Goal: Task Accomplishment & Management: Use online tool/utility

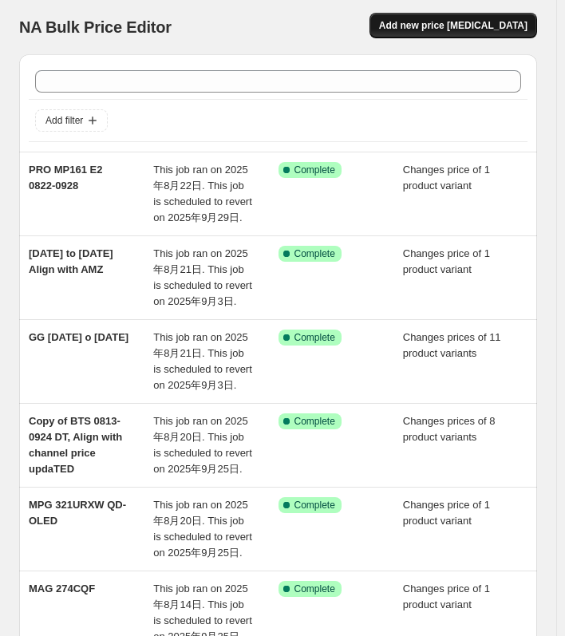
click at [462, 31] on span "Add new price [MEDICAL_DATA]" at bounding box center [453, 25] width 148 height 13
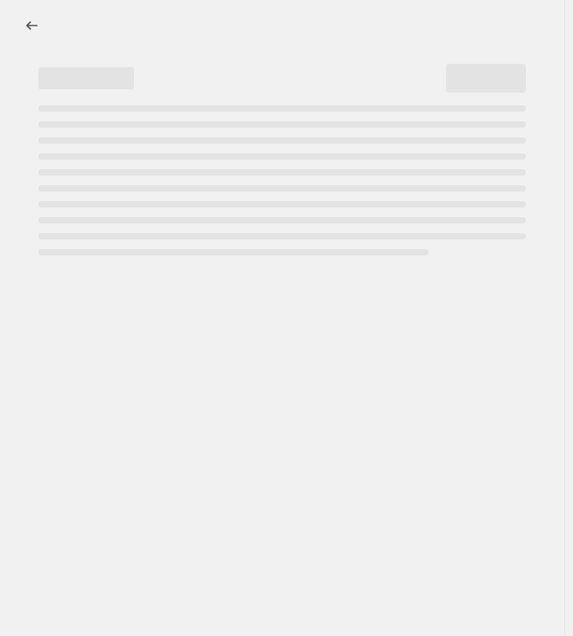
select select "percentage"
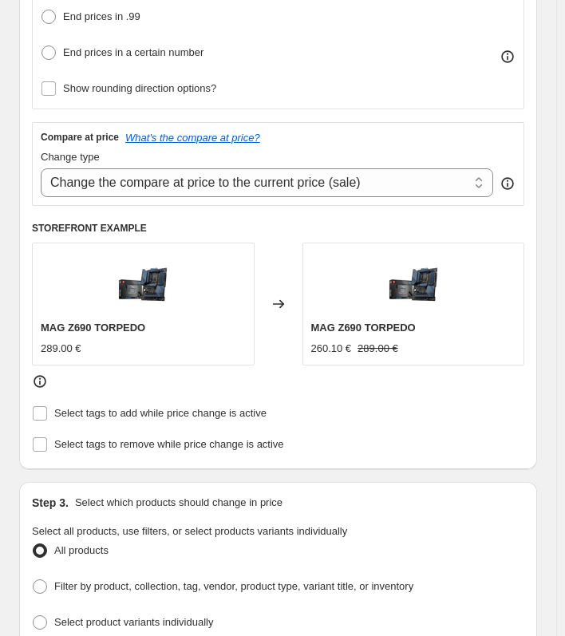
scroll to position [638, 0]
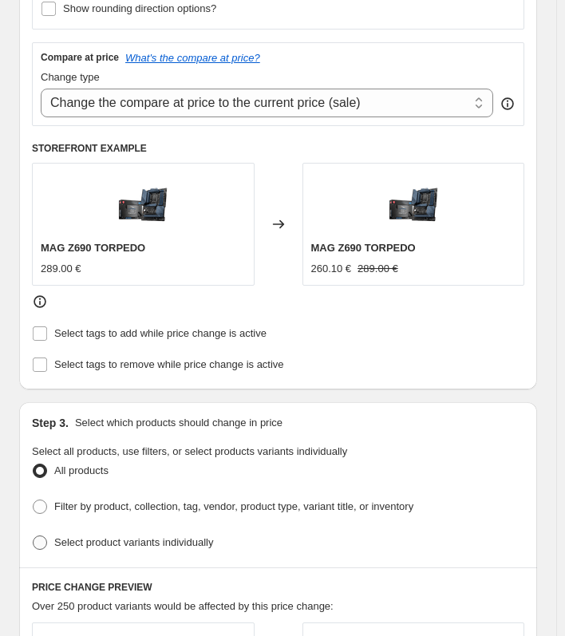
click at [46, 168] on span at bounding box center [40, 542] width 14 height 14
click at [34, 168] on input "Select product variants individually" at bounding box center [33, 535] width 1 height 1
radio input "true"
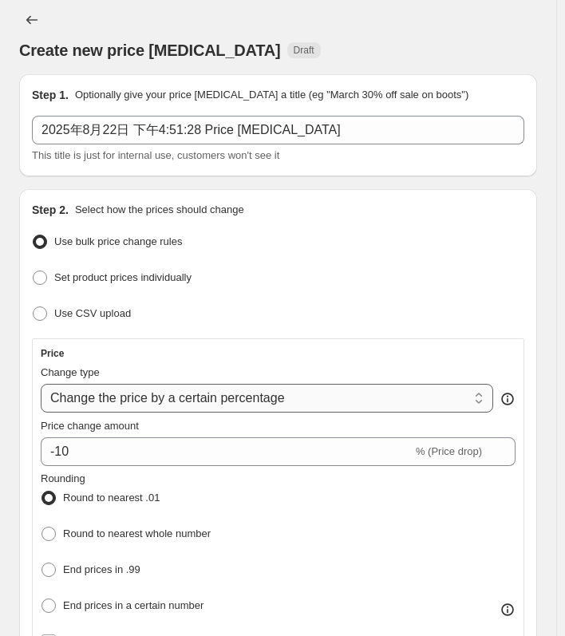
scroll to position [0, 0]
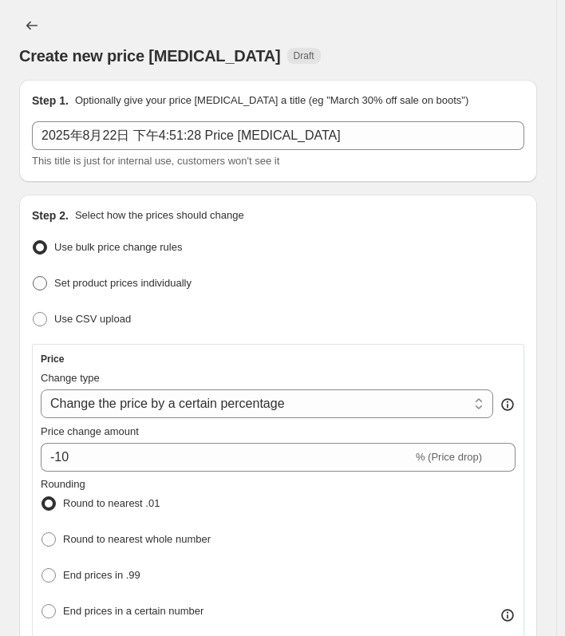
click at [44, 168] on span at bounding box center [40, 283] width 14 height 14
click at [34, 168] on input "Set product prices individually" at bounding box center [33, 276] width 1 height 1
radio input "true"
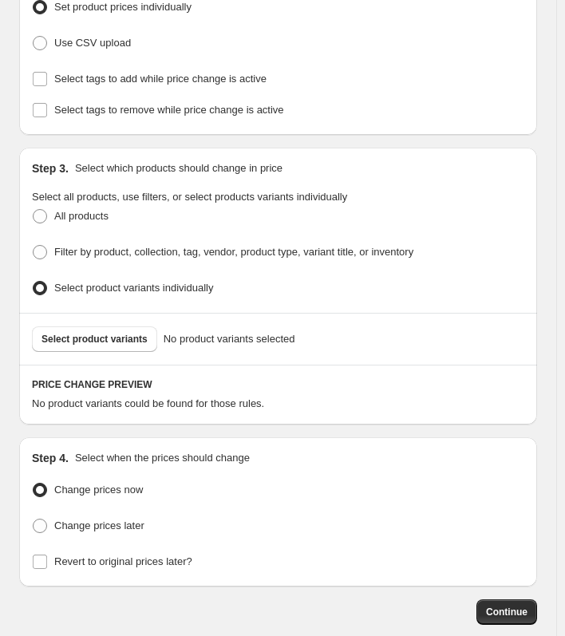
scroll to position [274, 0]
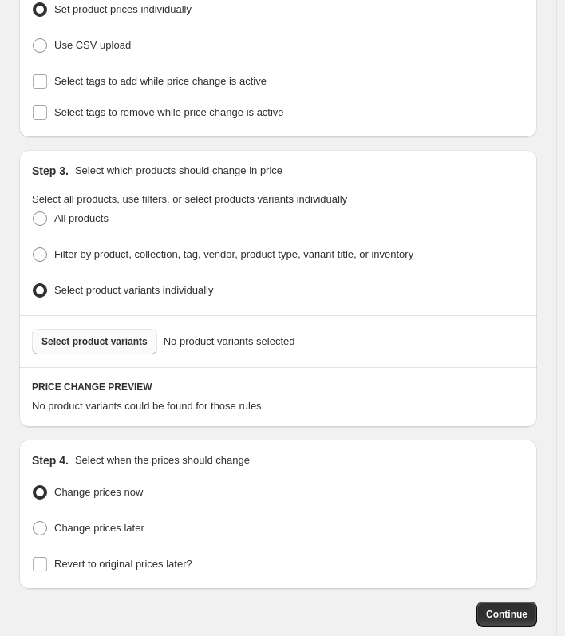
click at [97, 168] on button "Select product variants" at bounding box center [94, 342] width 125 height 26
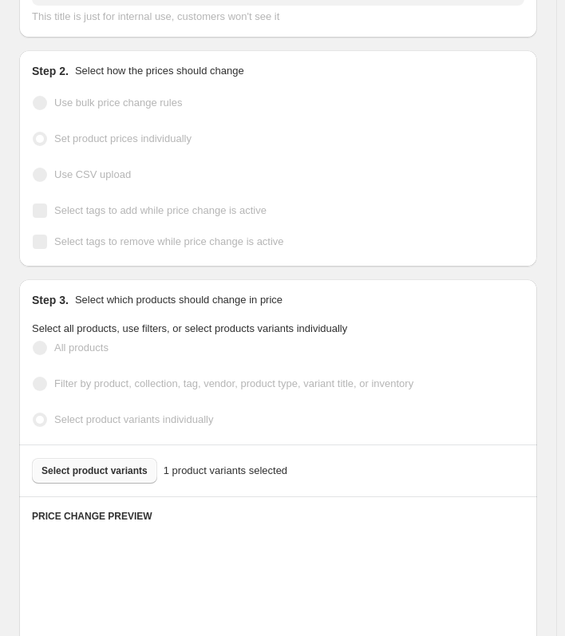
scroll to position [0, 0]
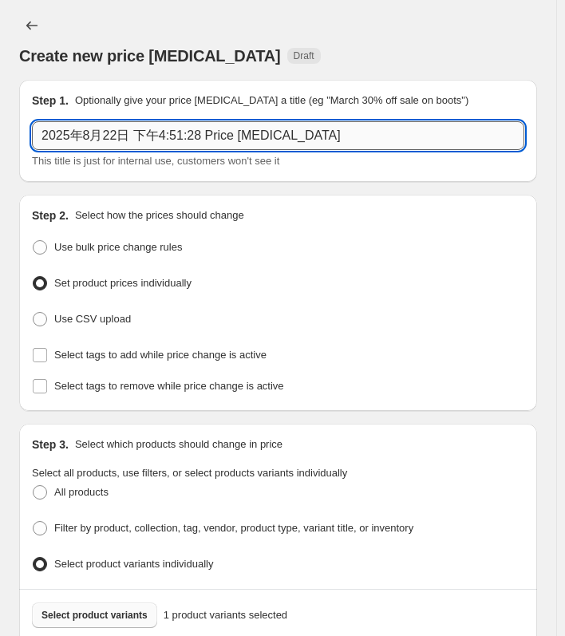
click at [131, 137] on input "2025年8月22日 下午4:51:28 Price [MEDICAL_DATA]" at bounding box center [278, 135] width 492 height 29
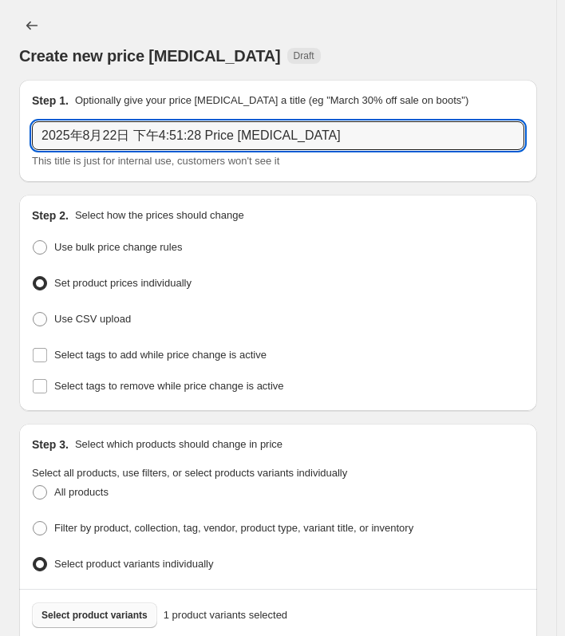
paste input "MPG 491CQPX QD-OLED"
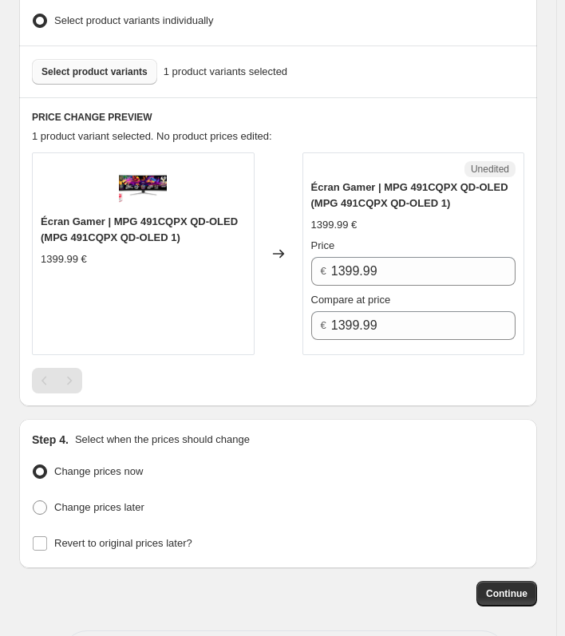
scroll to position [602, 0]
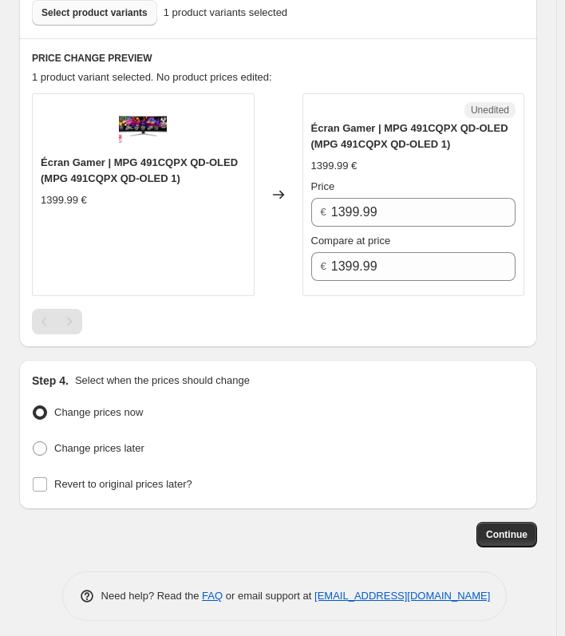
type input "MPG 491CQPX QD-OLED"
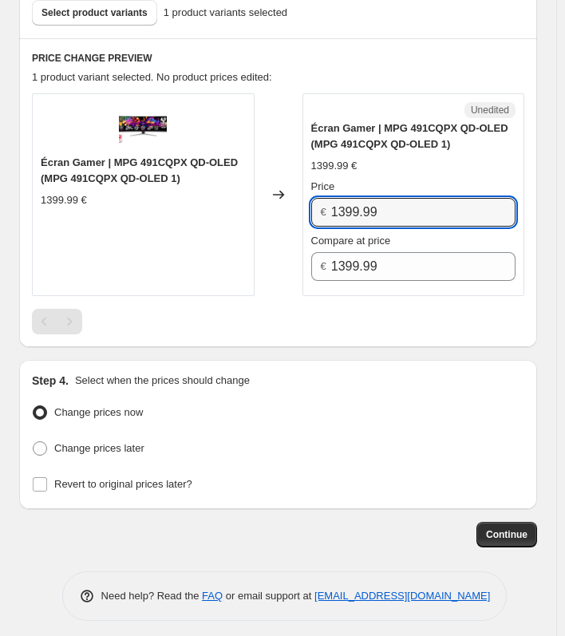
drag, startPoint x: 396, startPoint y: 211, endPoint x: 299, endPoint y: 214, distance: 96.6
click at [299, 168] on div "Écran Gamer | MPG 491CQPX QD-OLED (MPG 491CQPX QD-OLED 1) 1399.99 € Changed to …" at bounding box center [278, 194] width 492 height 203
type input "979.99"
click at [41, 168] on span at bounding box center [40, 448] width 14 height 14
click at [34, 168] on input "Change prices later" at bounding box center [33, 441] width 1 height 1
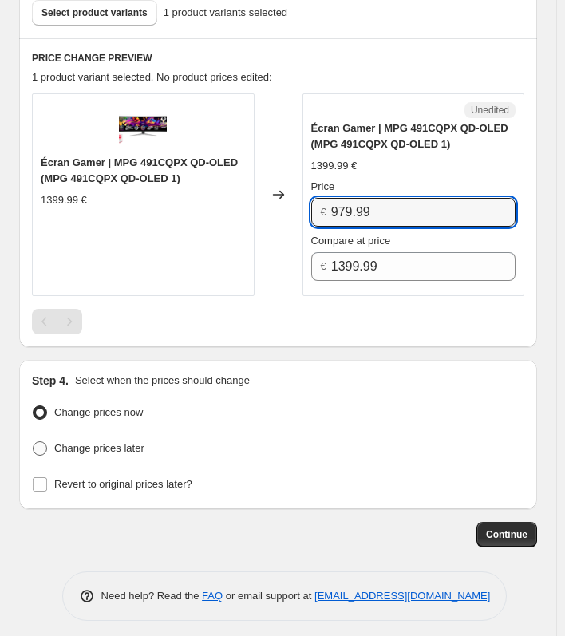
radio input "true"
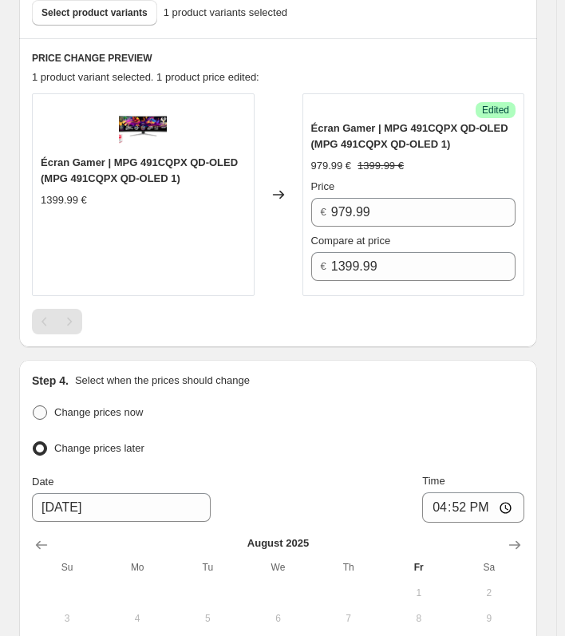
click at [41, 168] on span at bounding box center [40, 412] width 14 height 14
click at [34, 168] on input "Change prices now" at bounding box center [33, 405] width 1 height 1
radio input "true"
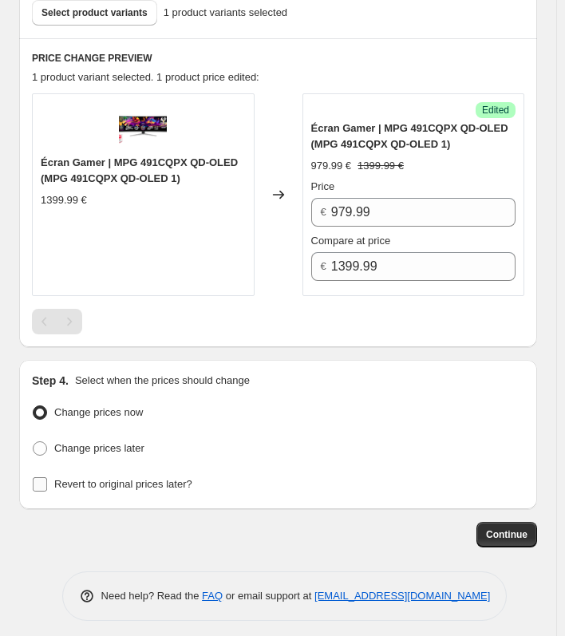
click at [41, 168] on input "Revert to original prices later?" at bounding box center [40, 484] width 14 height 14
checkbox input "true"
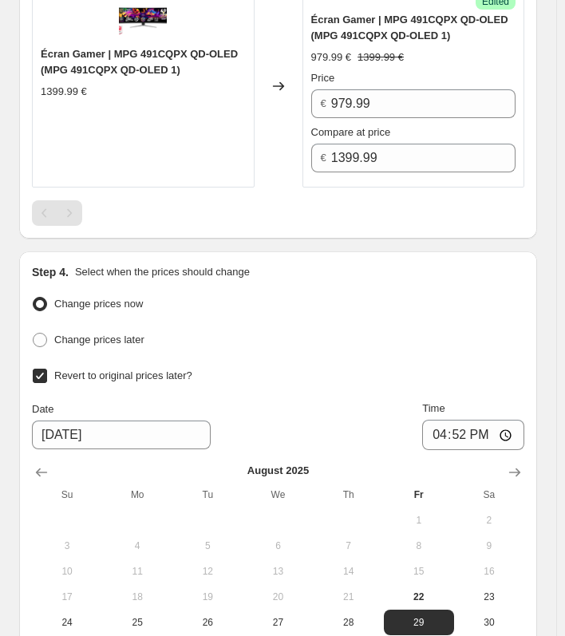
scroll to position [904, 0]
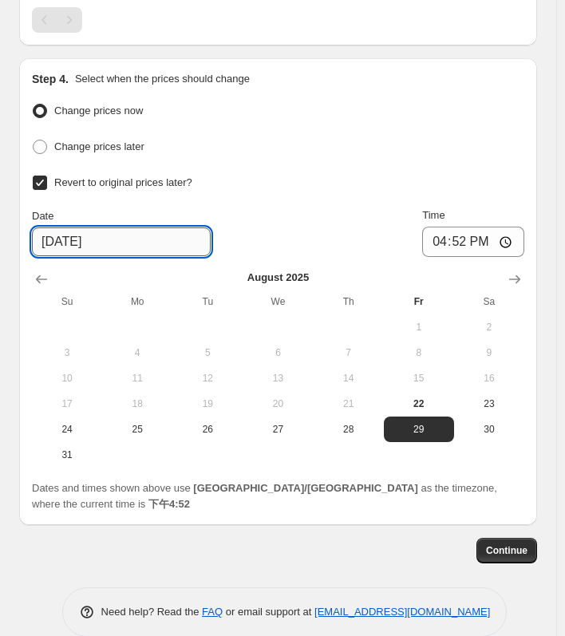
click at [66, 168] on input "[DATE]" at bounding box center [121, 241] width 179 height 29
click at [518, 168] on icon "Show next month, September 2025" at bounding box center [515, 279] width 16 height 16
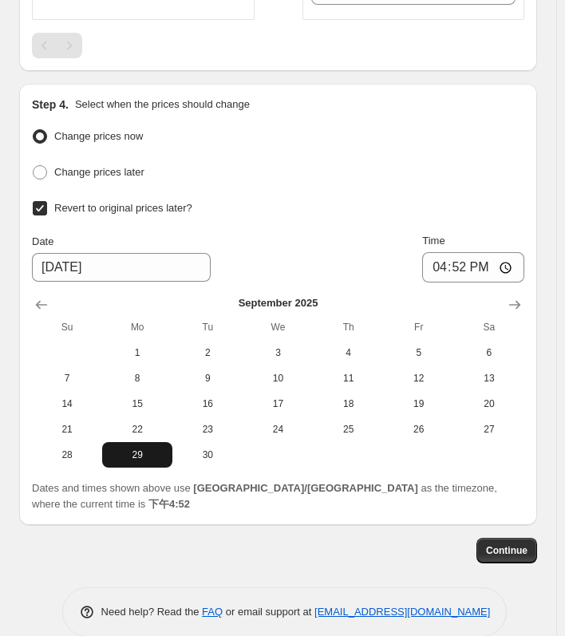
click at [146, 168] on span "29" at bounding box center [137, 454] width 57 height 13
type input "[DATE]"
click at [511, 168] on input "16:52" at bounding box center [473, 267] width 102 height 30
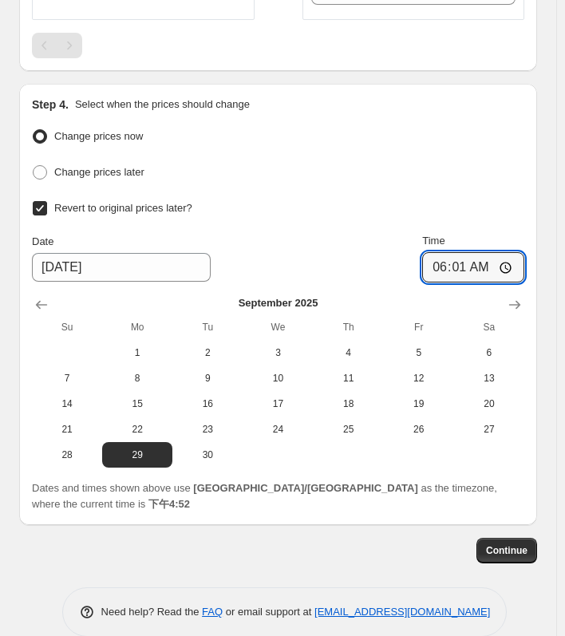
type input "06:01"
click at [478, 161] on div "Change prices later" at bounding box center [278, 172] width 492 height 23
click at [517, 168] on span "Continue" at bounding box center [506, 550] width 41 height 13
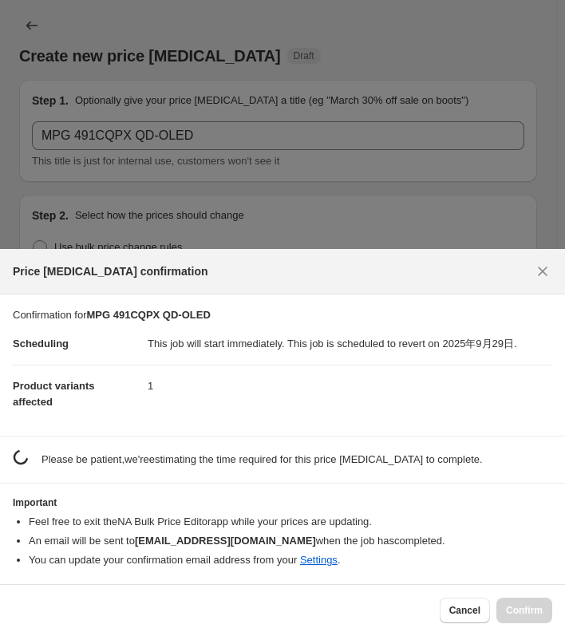
scroll to position [0, 0]
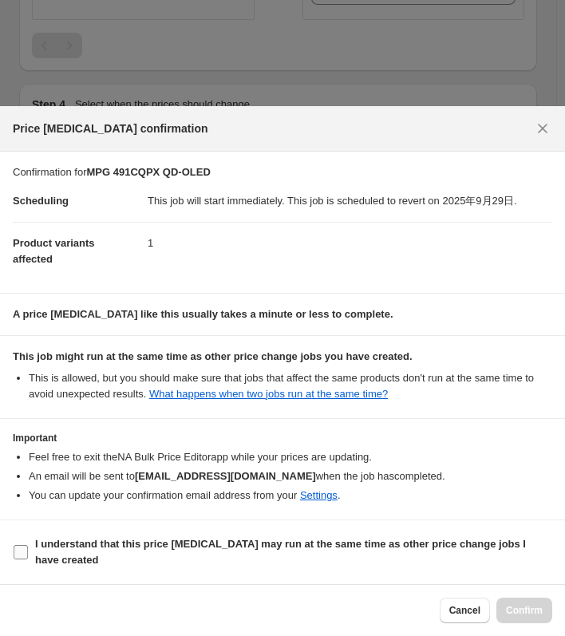
click at [27, 168] on input "I understand that this price [MEDICAL_DATA] may run at the same time as other p…" at bounding box center [21, 552] width 14 height 14
checkbox input "true"
click at [536, 168] on span "Confirm" at bounding box center [524, 610] width 37 height 13
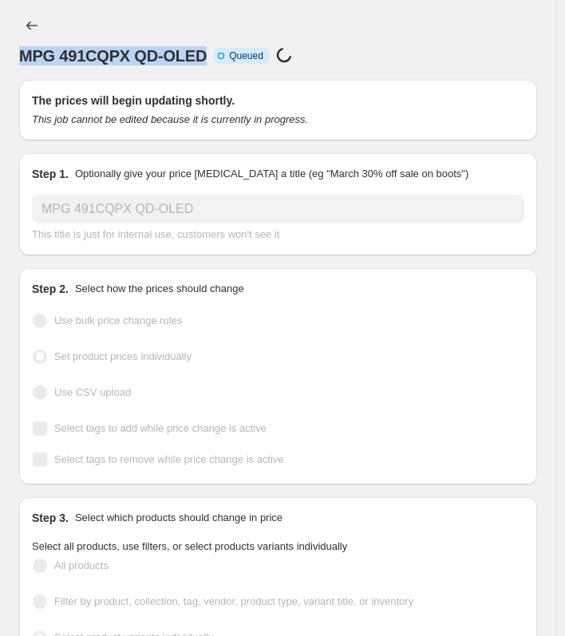
drag, startPoint x: 210, startPoint y: 54, endPoint x: 16, endPoint y: 57, distance: 193.9
